Goal: Information Seeking & Learning: Find specific fact

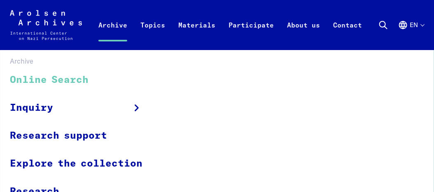
click at [78, 81] on link "Online Search" at bounding box center [81, 81] width 143 height 28
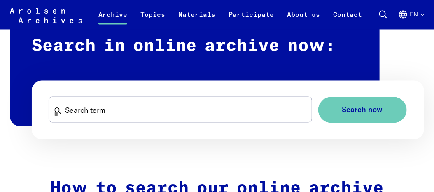
scroll to position [494, 0]
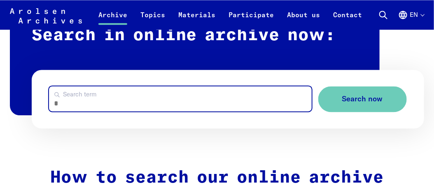
click at [86, 101] on input "Search term" at bounding box center [180, 98] width 262 height 25
type input "*******"
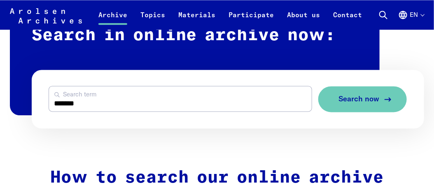
click at [352, 102] on span "Search now" at bounding box center [358, 99] width 41 height 9
click at [368, 101] on span "Search now" at bounding box center [358, 99] width 41 height 9
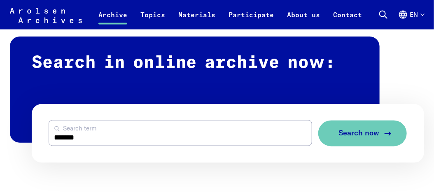
scroll to position [288, 0]
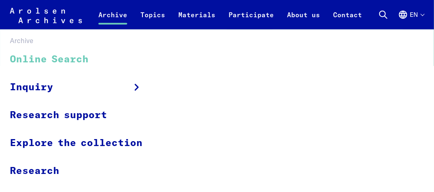
click at [116, 18] on link "Archive" at bounding box center [113, 20] width 42 height 20
